Goal: Task Accomplishment & Management: Manage account settings

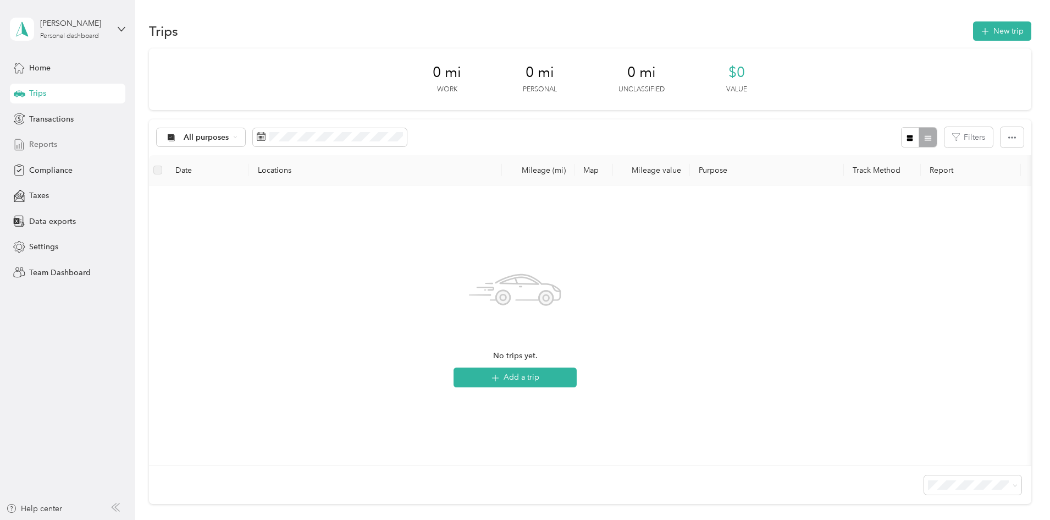
click at [57, 150] on div "Reports" at bounding box center [67, 145] width 115 height 20
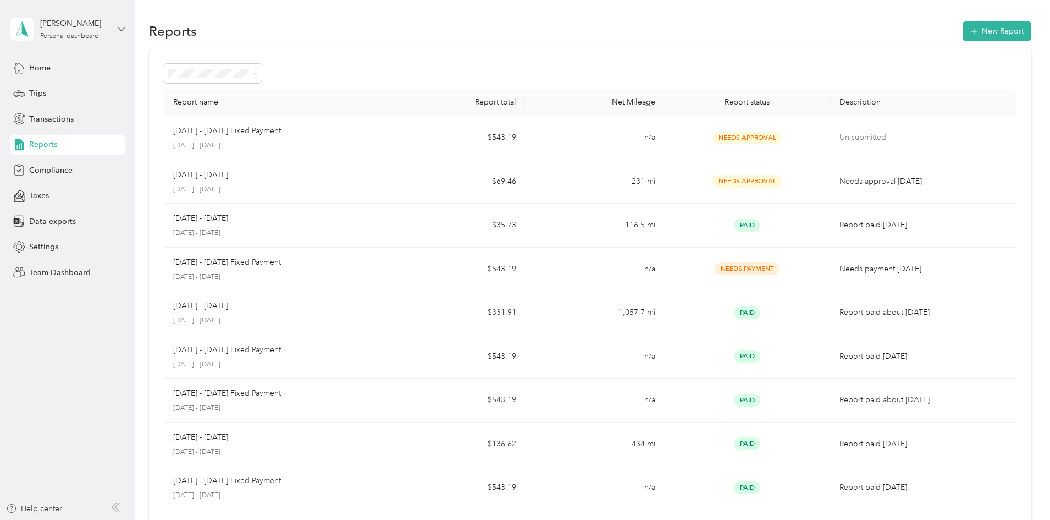
click at [119, 26] on icon at bounding box center [122, 29] width 8 height 8
click at [84, 85] on div "Team dashboard" at bounding box center [188, 90] width 340 height 19
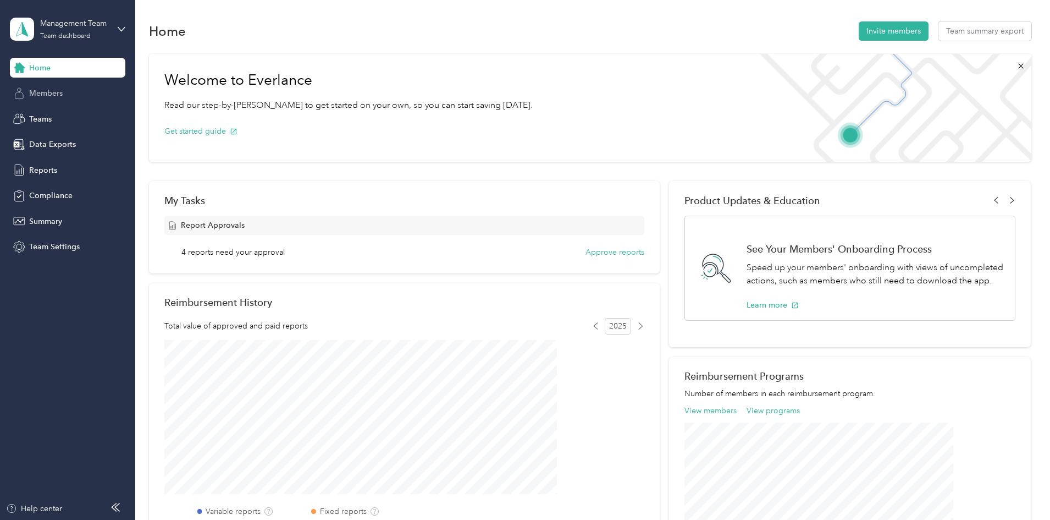
click at [59, 96] on span "Members" at bounding box center [46, 93] width 34 height 12
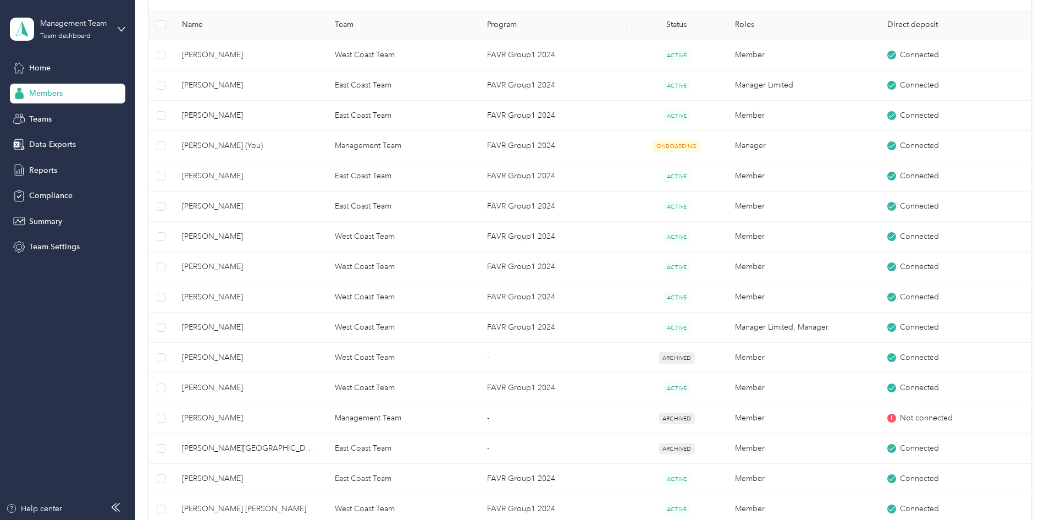
scroll to position [275, 0]
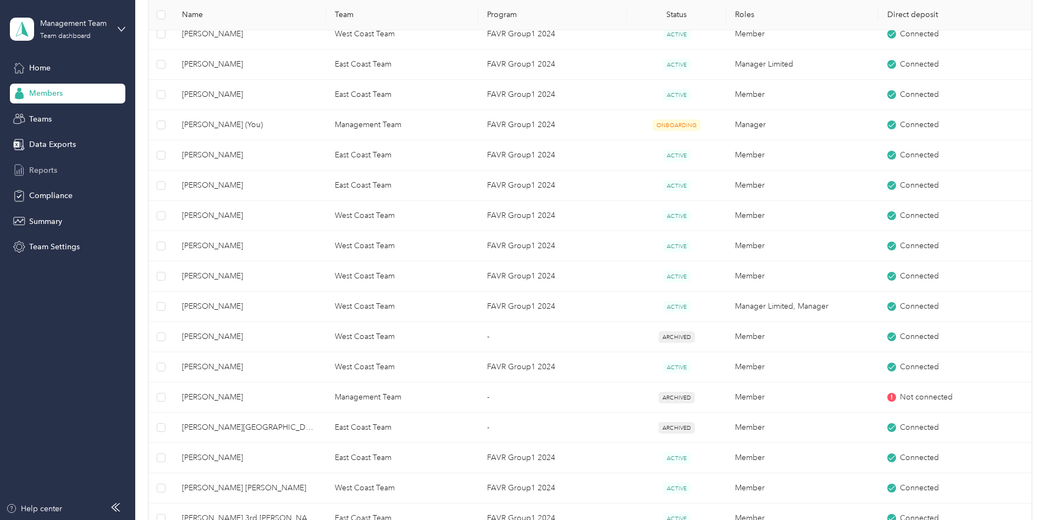
click at [51, 170] on span "Reports" at bounding box center [43, 170] width 28 height 12
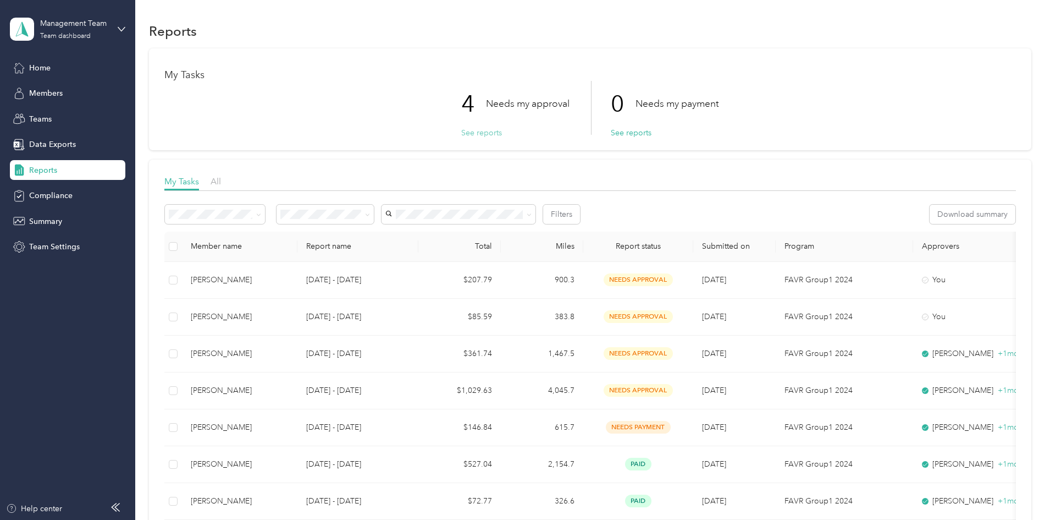
click at [478, 130] on button "See reports" at bounding box center [481, 133] width 41 height 12
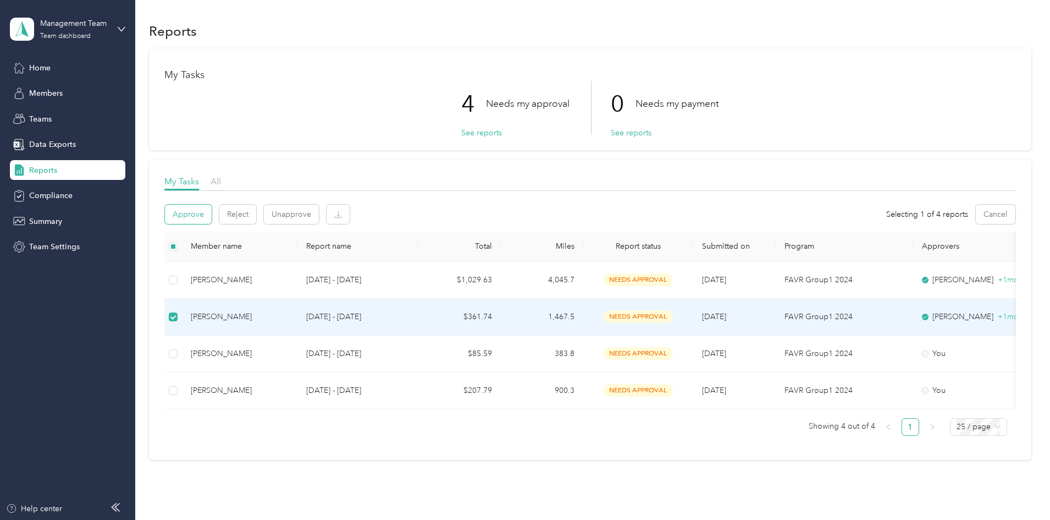
click at [212, 214] on button "Approve" at bounding box center [188, 214] width 47 height 19
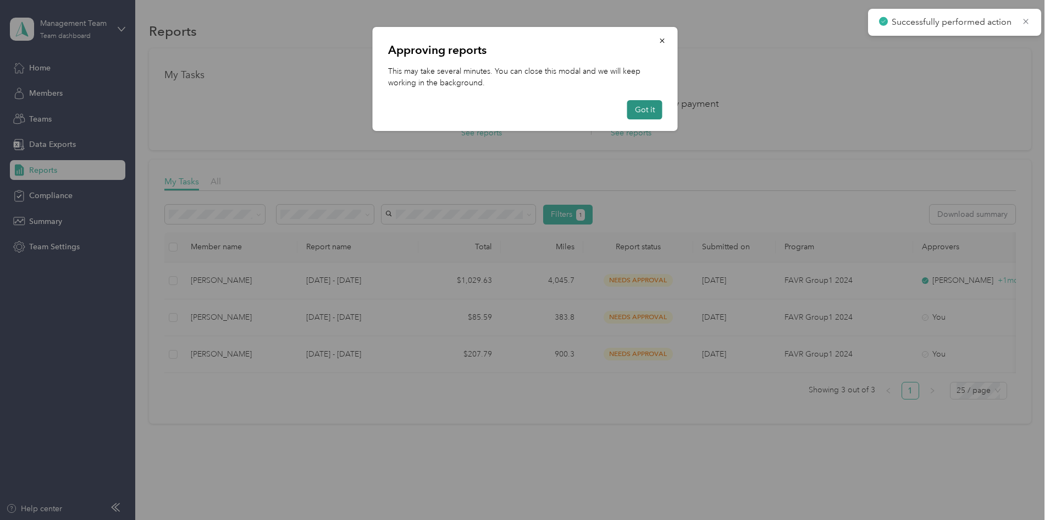
click at [646, 111] on button "Got it" at bounding box center [644, 109] width 35 height 19
